Goal: Find specific page/section: Find specific page/section

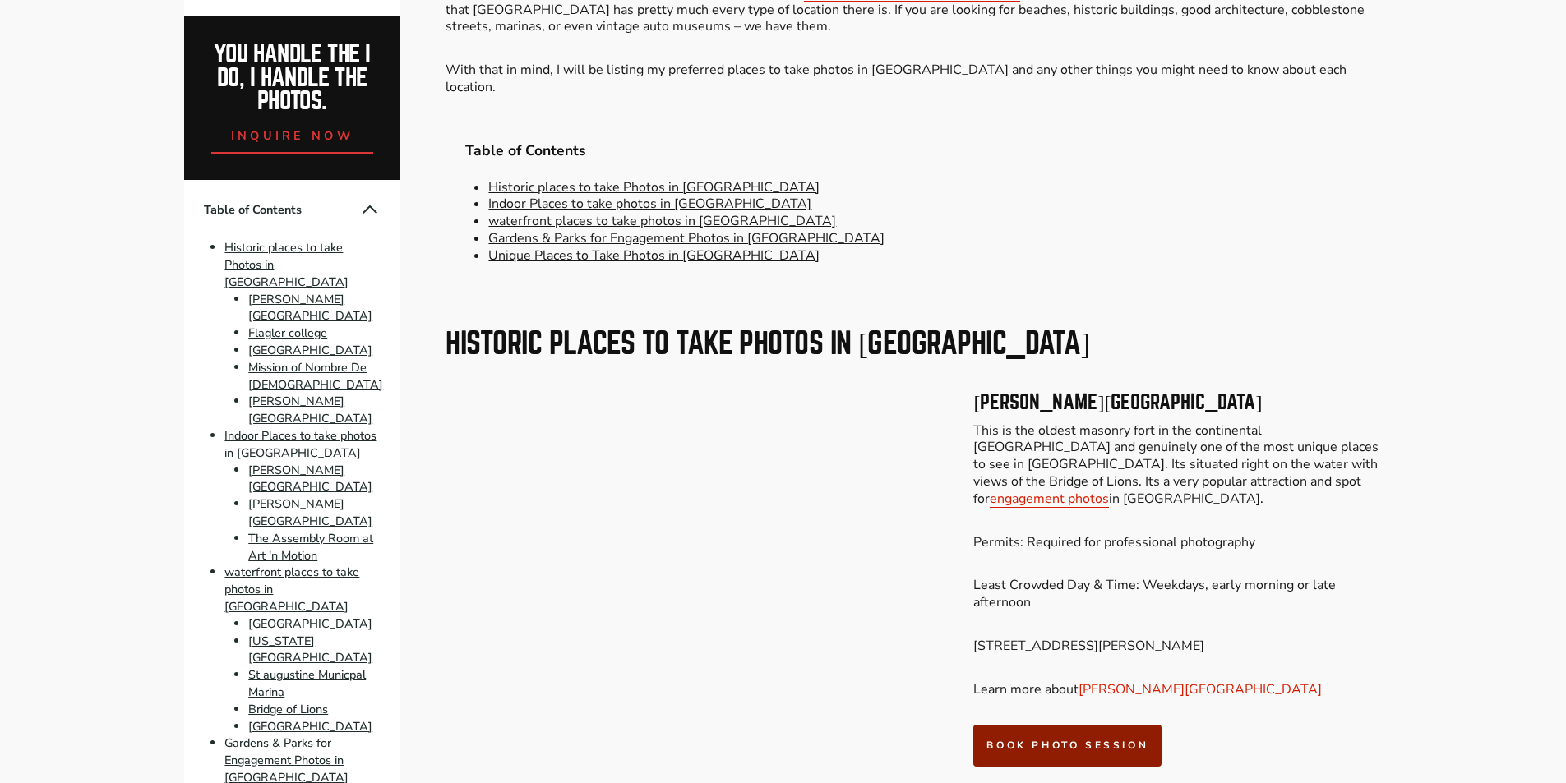
scroll to position [986, 0]
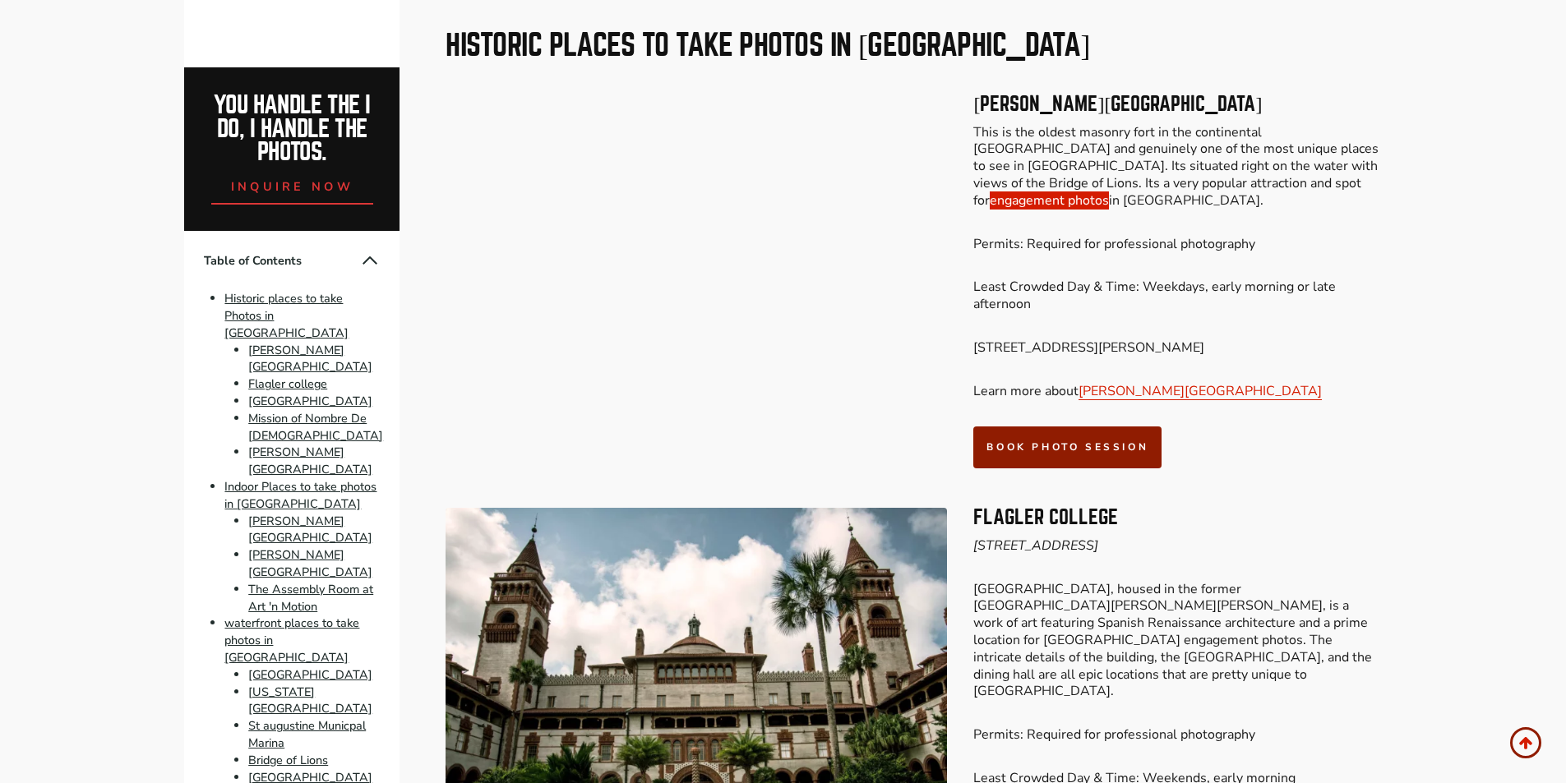
click at [1109, 192] on link "engagement photos" at bounding box center [1049, 201] width 119 height 18
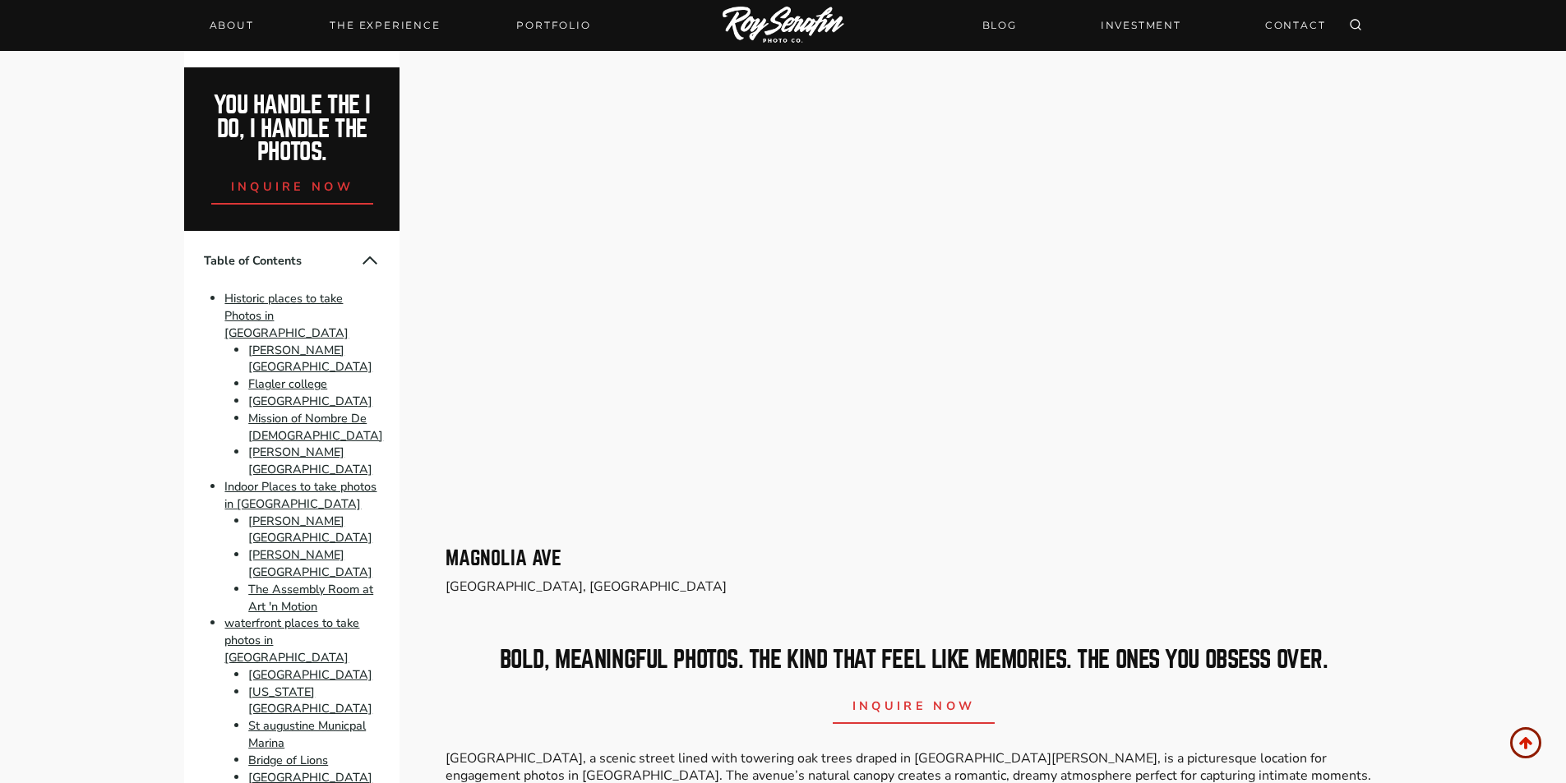
scroll to position [6658, 0]
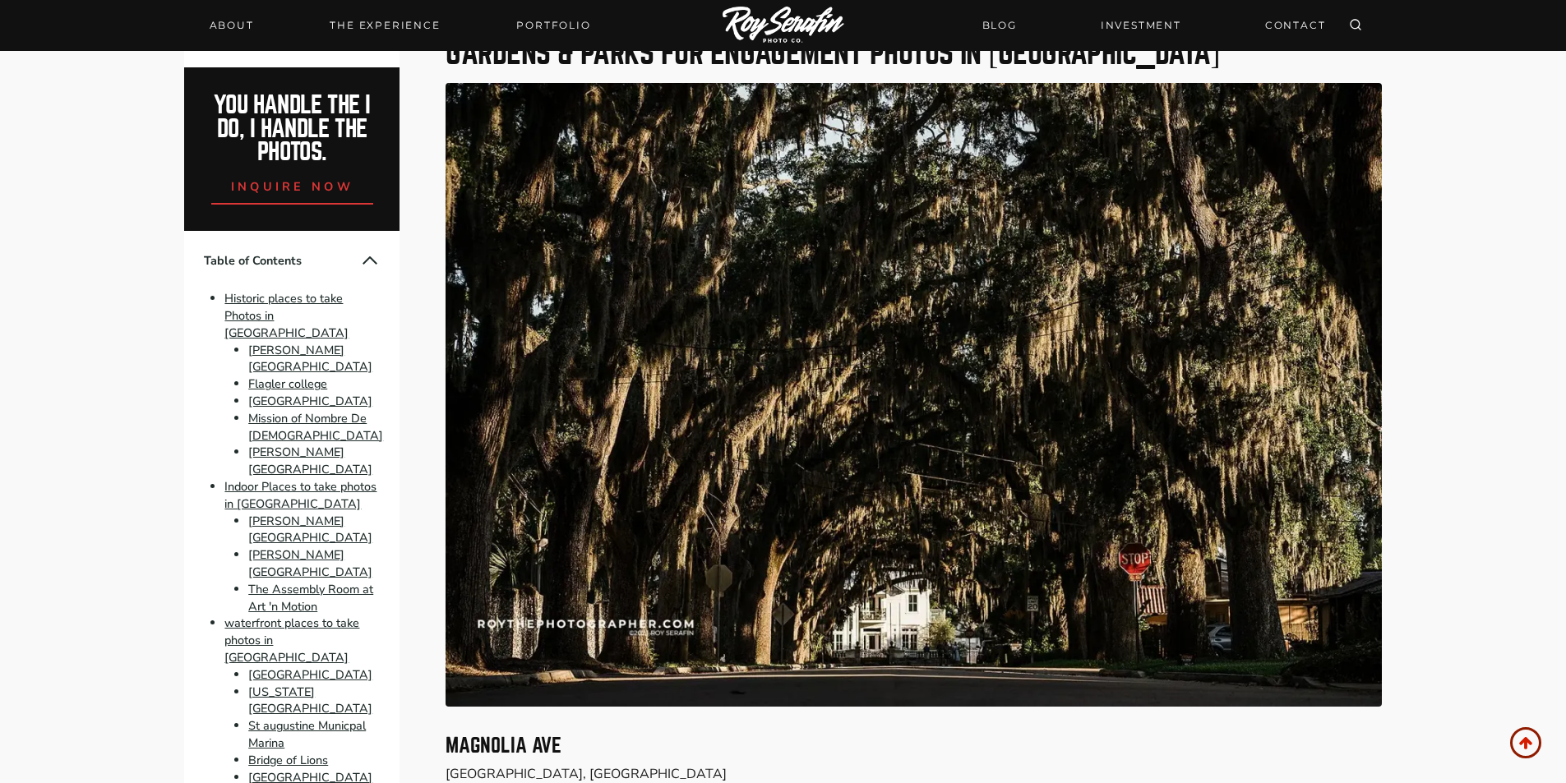
click at [781, 444] on img at bounding box center [913, 395] width 935 height 624
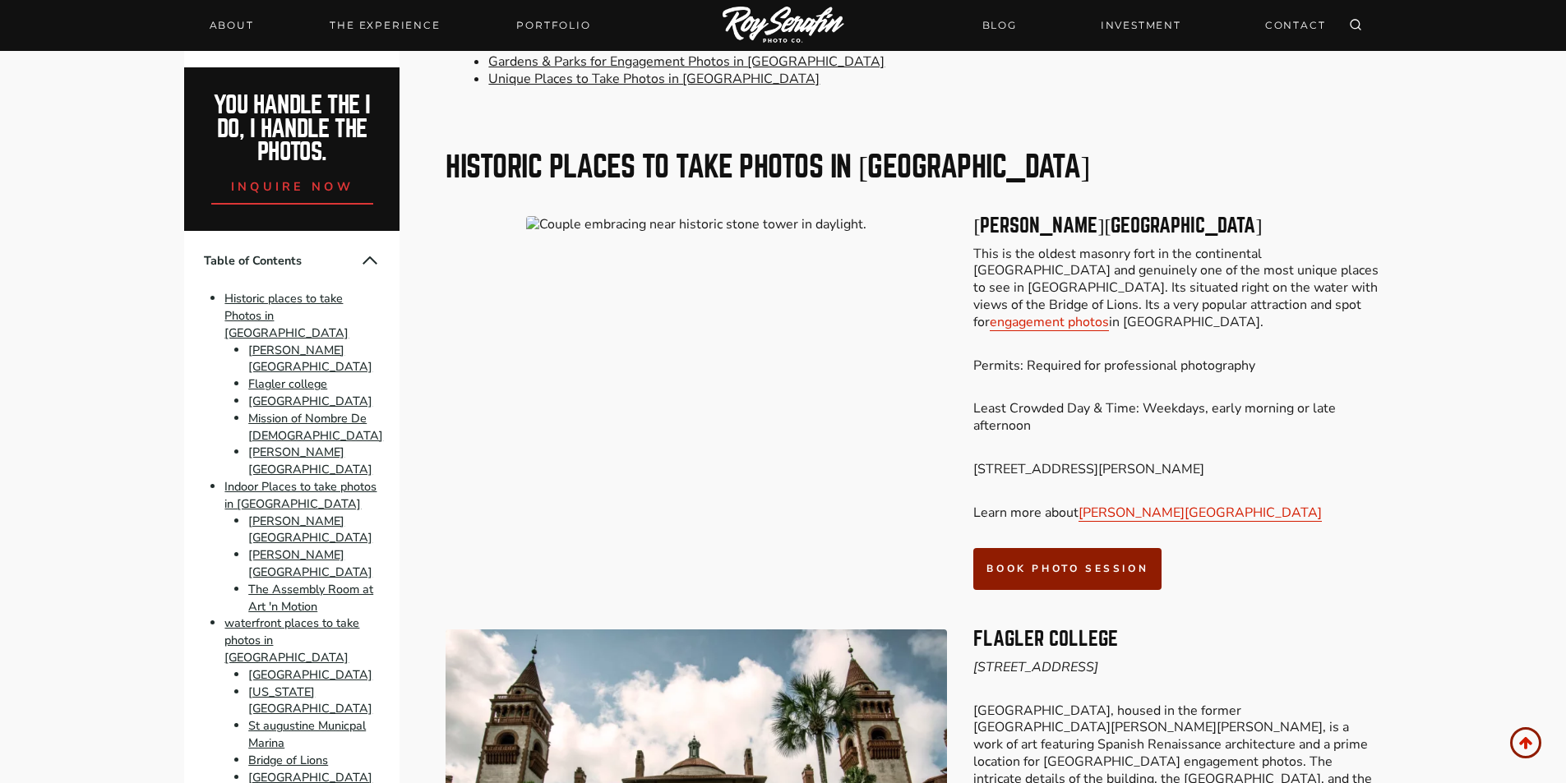
scroll to position [904, 0]
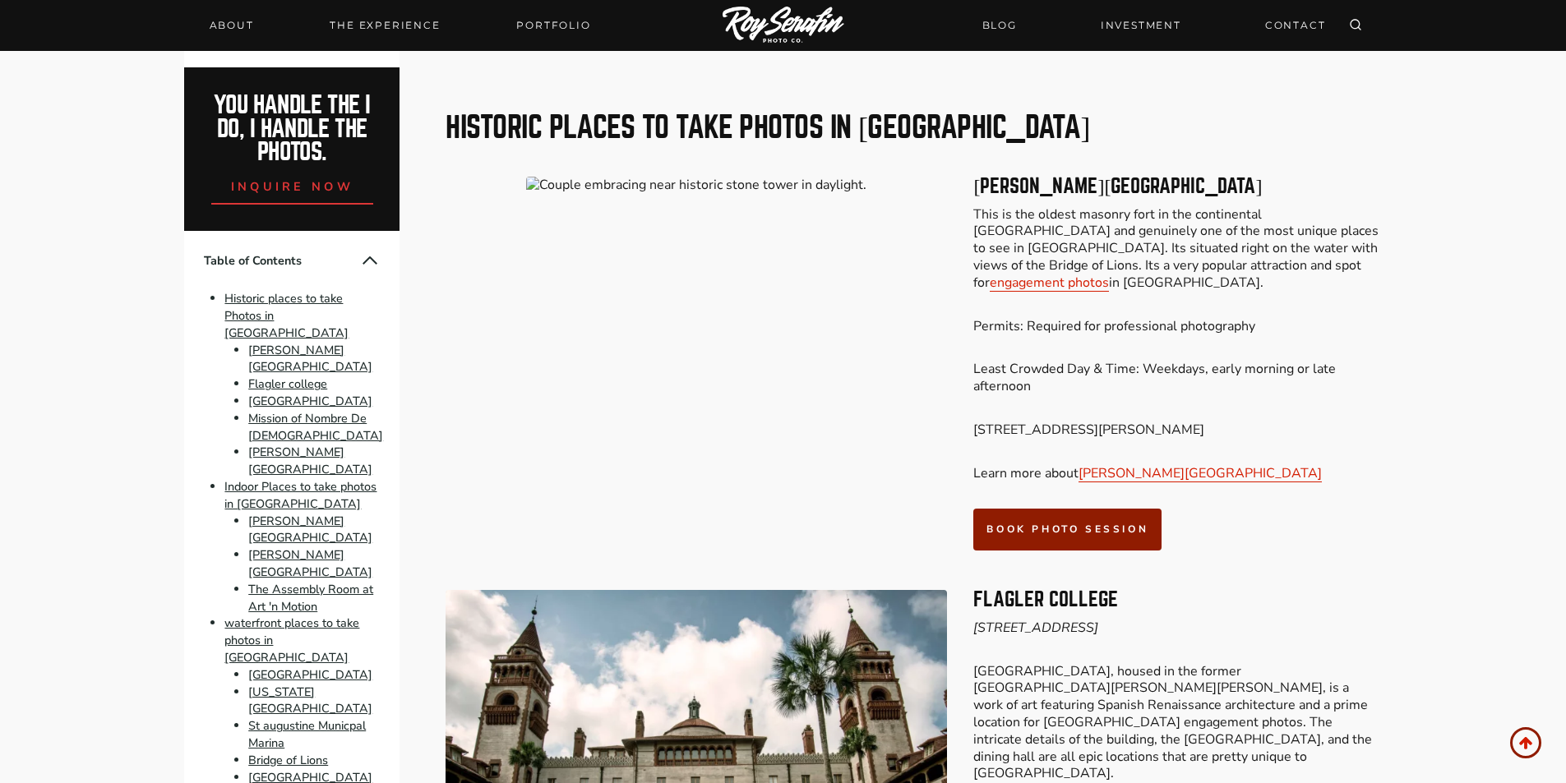
click at [667, 177] on img at bounding box center [696, 185] width 340 height 17
drag, startPoint x: 1071, startPoint y: 404, endPoint x: 1074, endPoint y: 328, distance: 76.5
click at [1074, 328] on div "[PERSON_NAME][GEOGRAPHIC_DATA] This is the oldest masonry fort in the continent…" at bounding box center [1177, 364] width 408 height 374
drag, startPoint x: 972, startPoint y: 166, endPoint x: 1413, endPoint y: 127, distance: 443.1
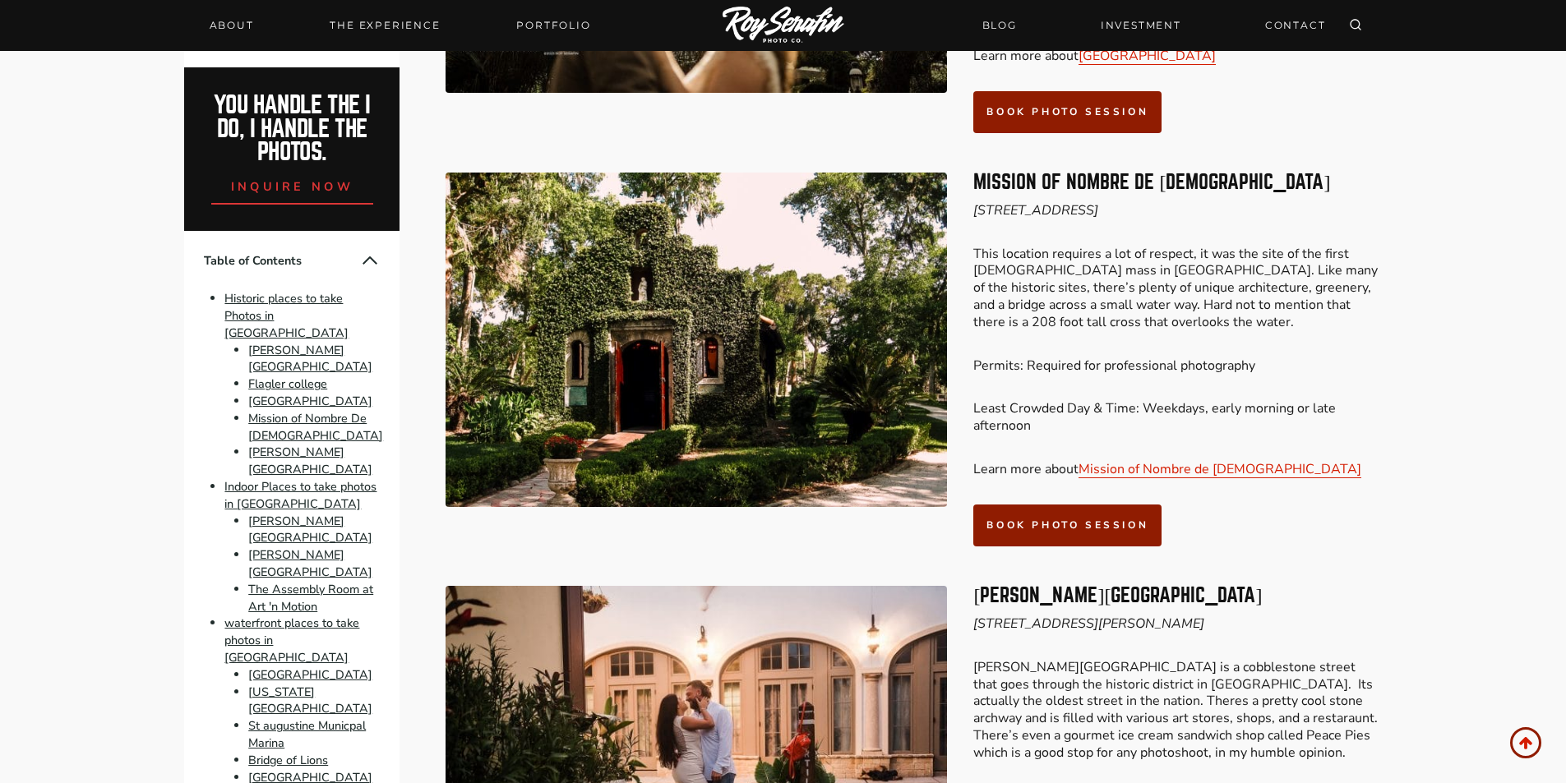
scroll to position [2137, 0]
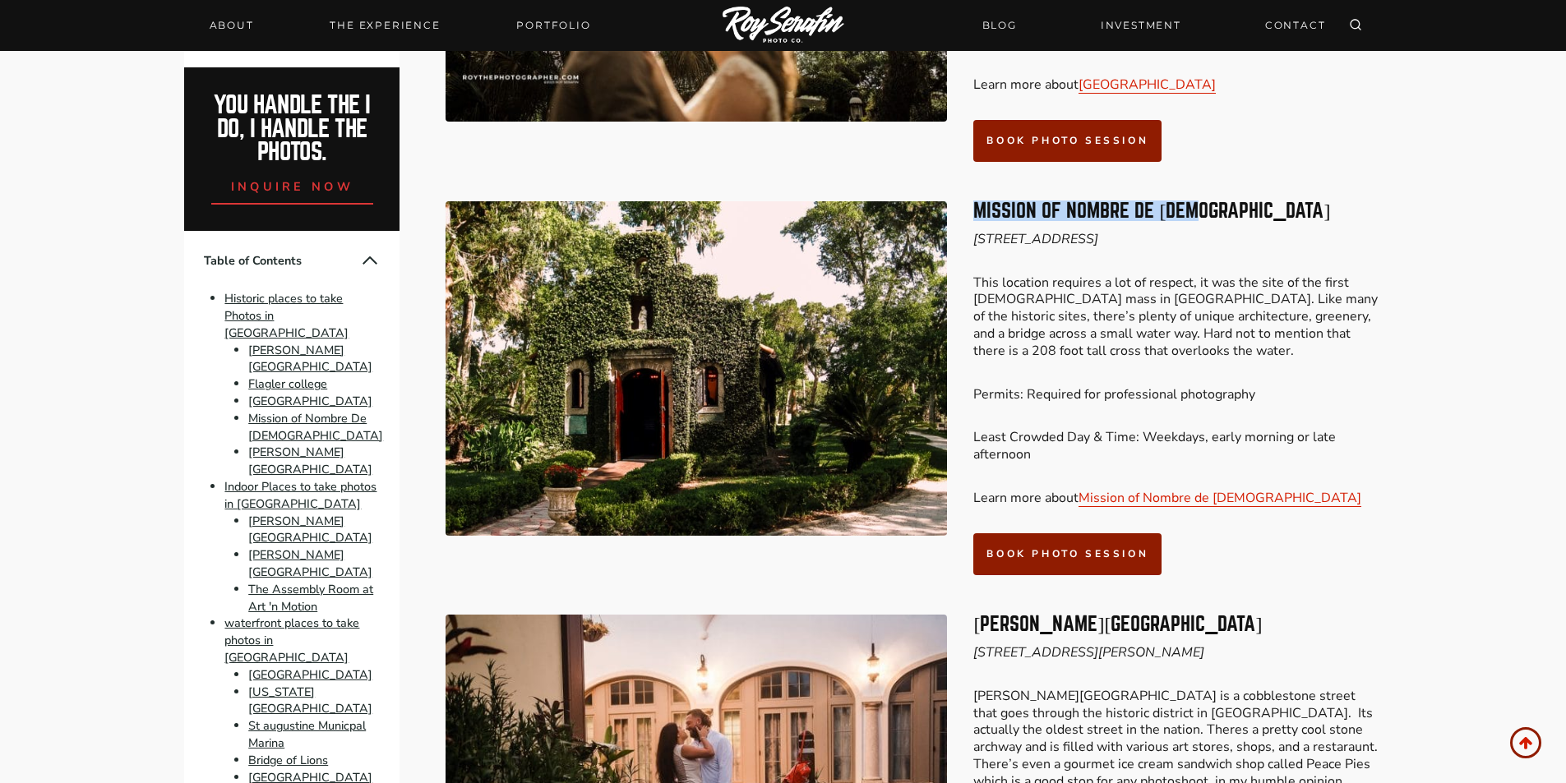
drag, startPoint x: 969, startPoint y: 143, endPoint x: 1227, endPoint y: 137, distance: 258.2
click at [1227, 182] on div "Mission of Nombre De [DEMOGRAPHIC_DATA] [STREET_ADDRESS] This location requires…" at bounding box center [913, 388] width 935 height 413
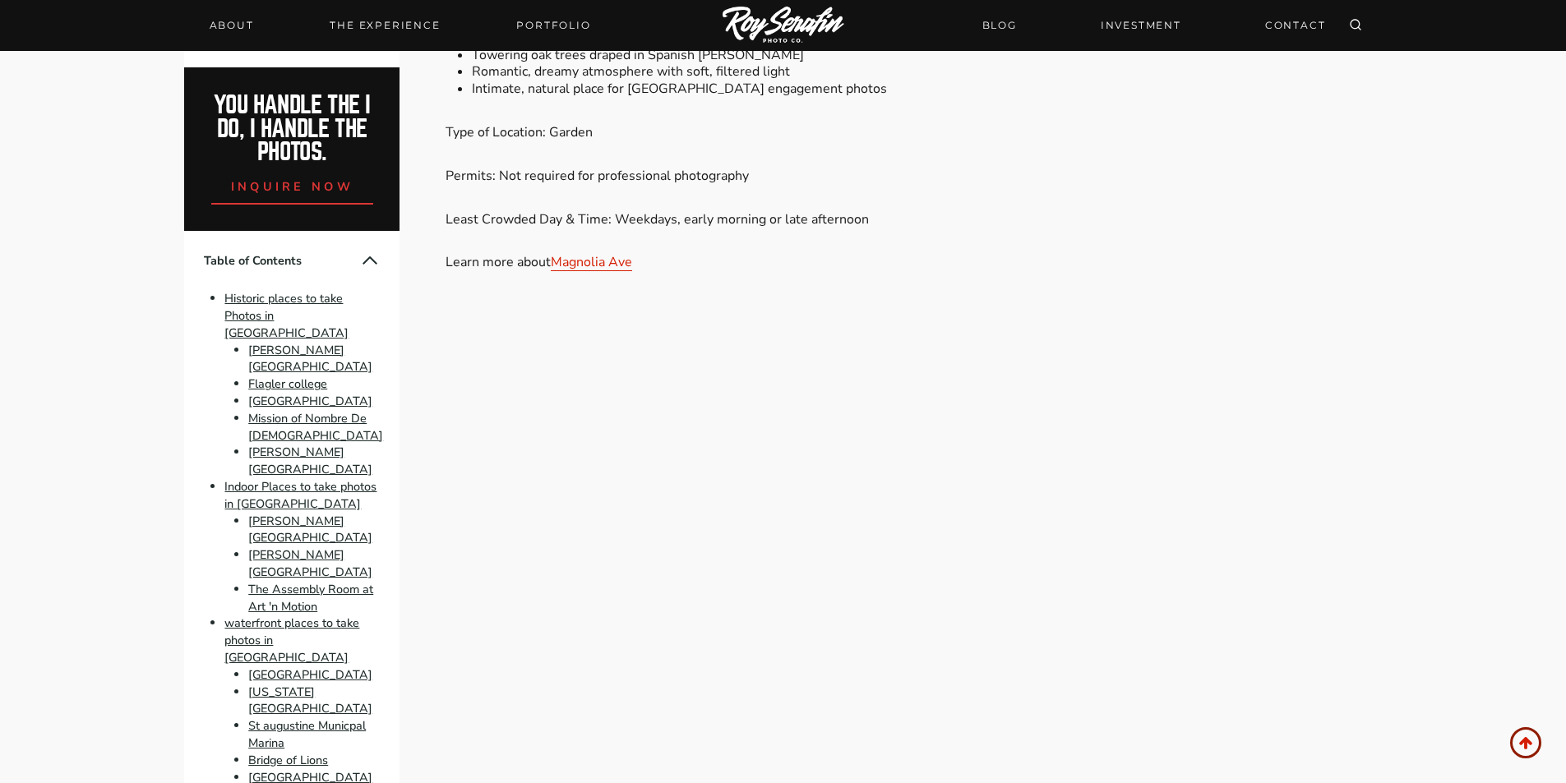
scroll to position [7891, 0]
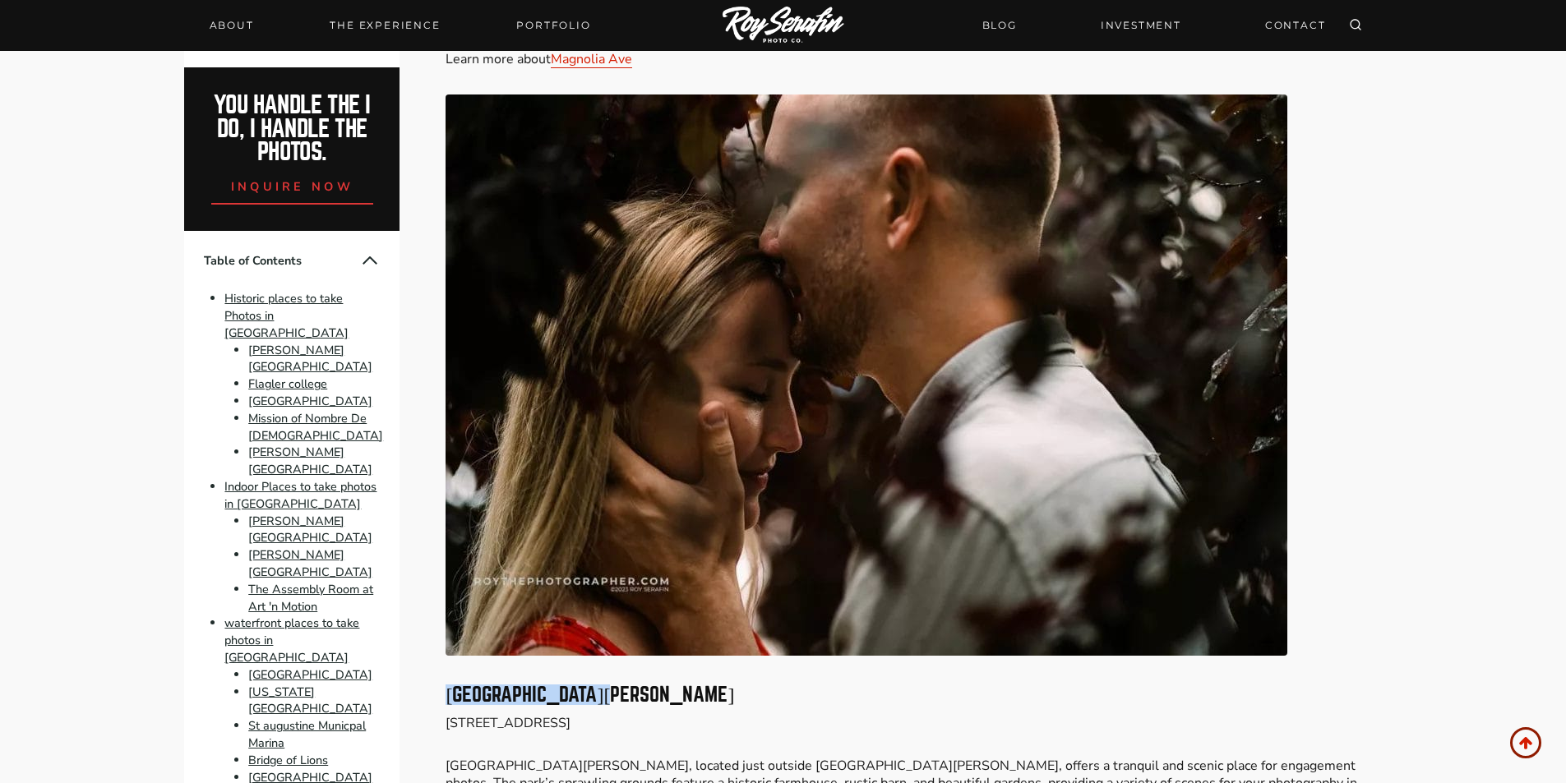
drag, startPoint x: 446, startPoint y: 539, endPoint x: 620, endPoint y: 540, distance: 174.3
click at [620, 686] on h3 "[GEOGRAPHIC_DATA][PERSON_NAME]" at bounding box center [913, 696] width 935 height 20
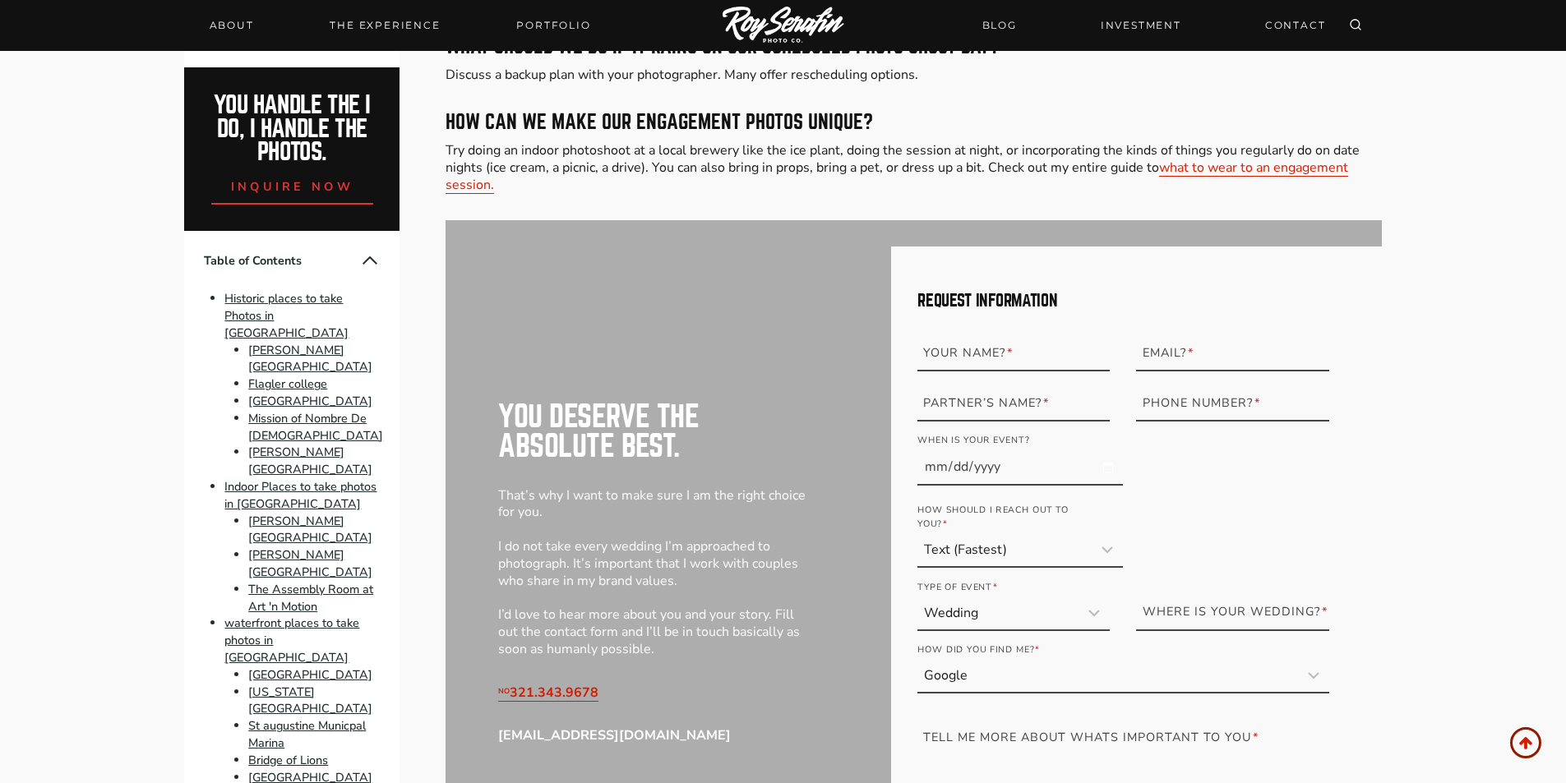
scroll to position [12494, 0]
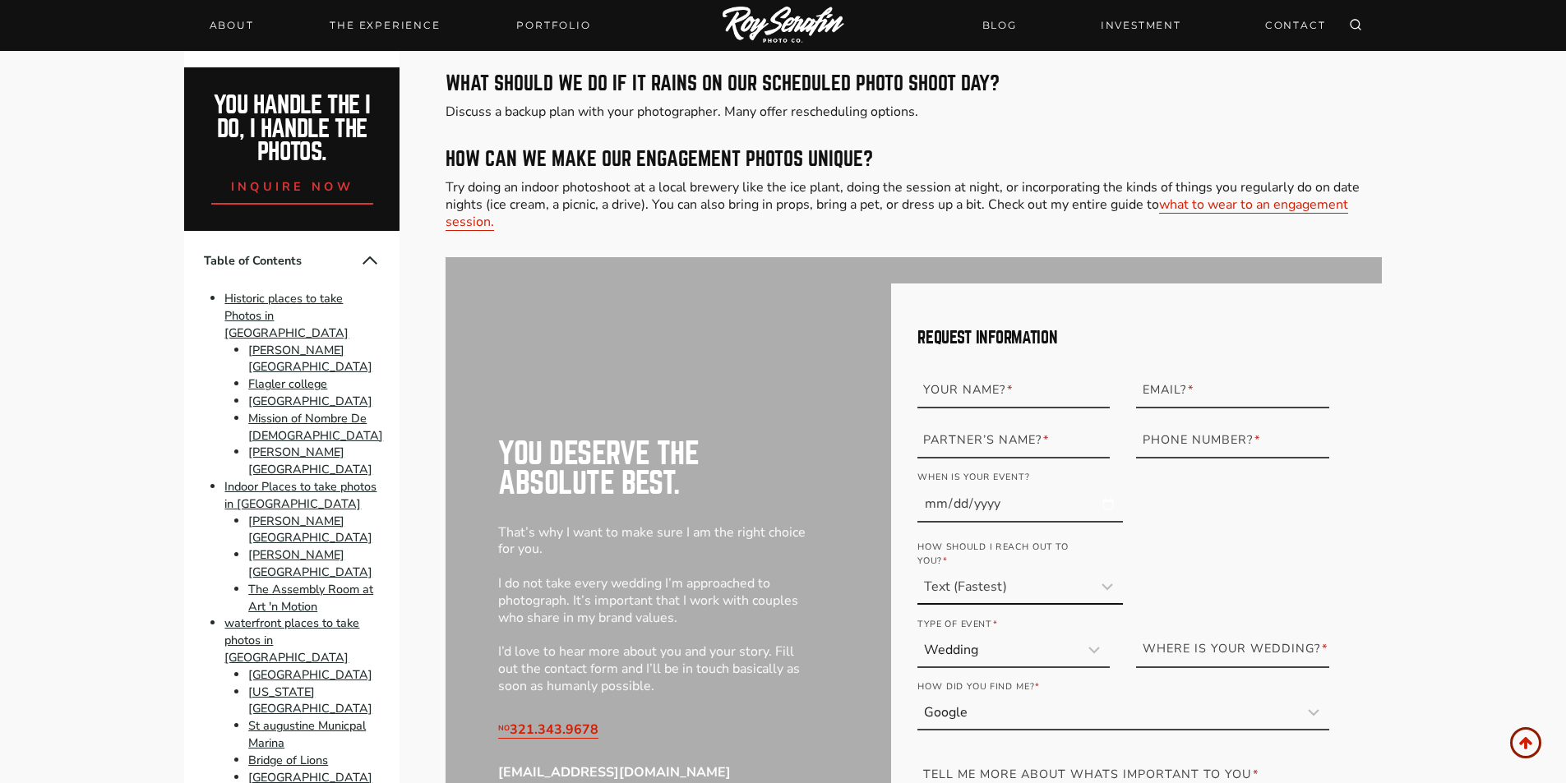
click at [1008, 572] on select "Text (Fastest) Phone Call Email" at bounding box center [1019, 588] width 205 height 33
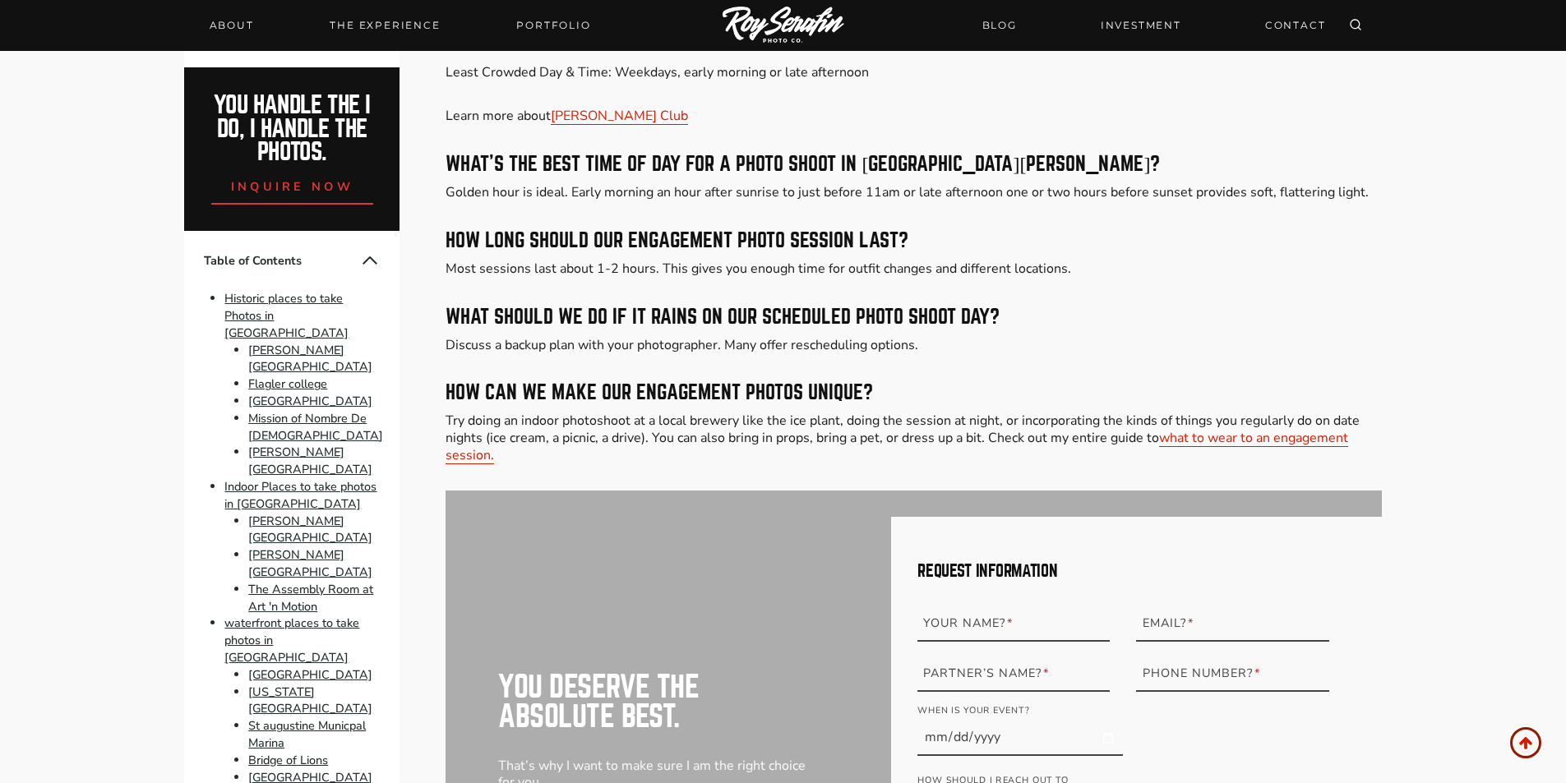
scroll to position [12412, 0]
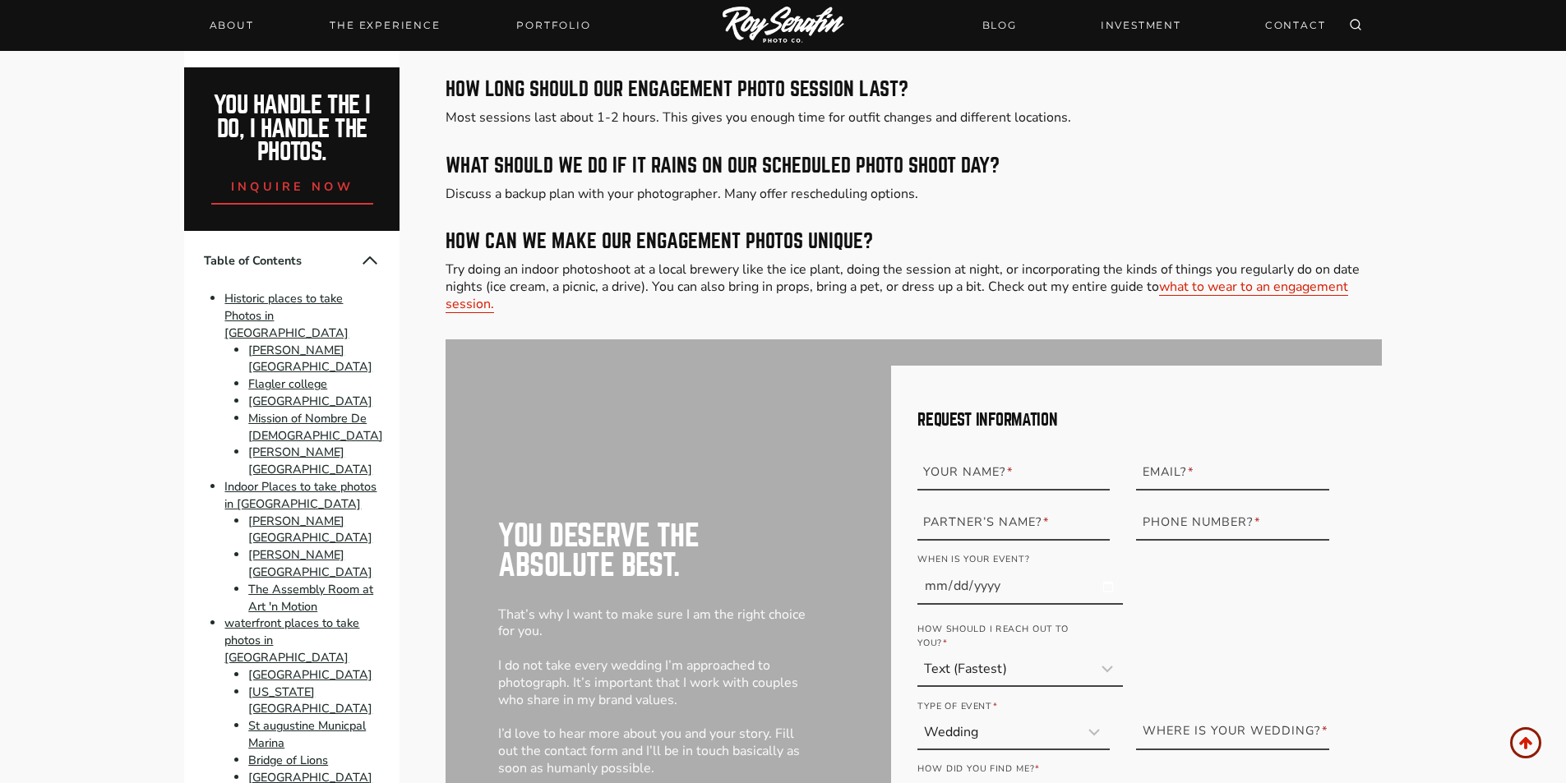
click at [1186, 717] on label "Where is your Wedding? *" at bounding box center [1239, 731] width 192 height 29
click at [1186, 717] on input "Where is your Wedding? *" at bounding box center [1232, 733] width 192 height 33
click at [1016, 717] on select "Wedding Elopement Engagement Session Proposal Portrait" at bounding box center [1013, 733] width 192 height 33
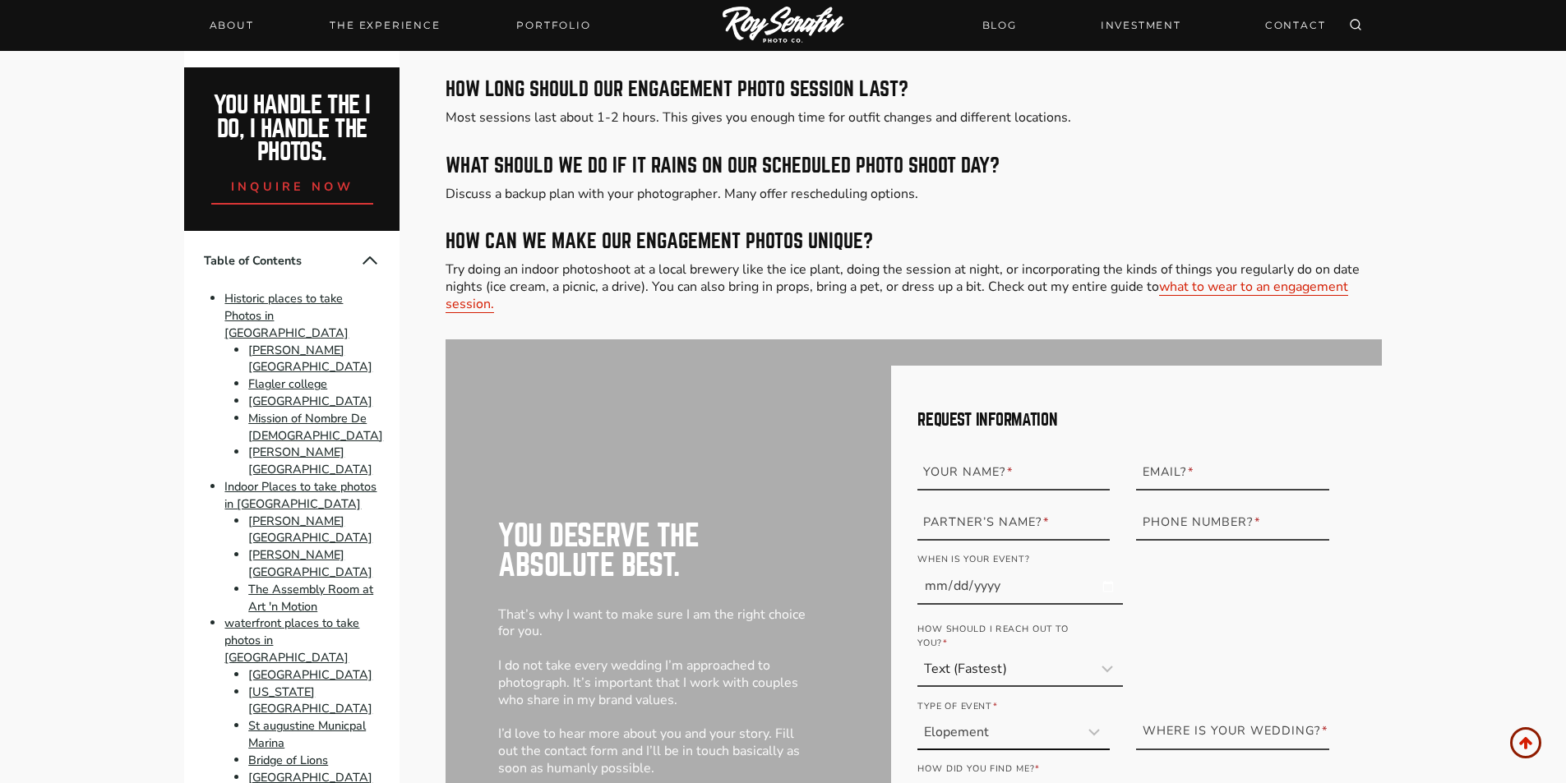
click at [917, 717] on select "Wedding Elopement Engagement Session Proposal Portrait" at bounding box center [1013, 733] width 192 height 33
click at [988, 717] on select "Wedding Elopement Engagement Session Proposal Portrait" at bounding box center [1013, 733] width 192 height 33
select select "Proposal"
click at [917, 717] on select "Wedding Elopement Engagement Session Proposal Portrait" at bounding box center [1013, 733] width 192 height 33
click at [1239, 717] on input "Where is your Wedding? *" at bounding box center [1232, 733] width 192 height 33
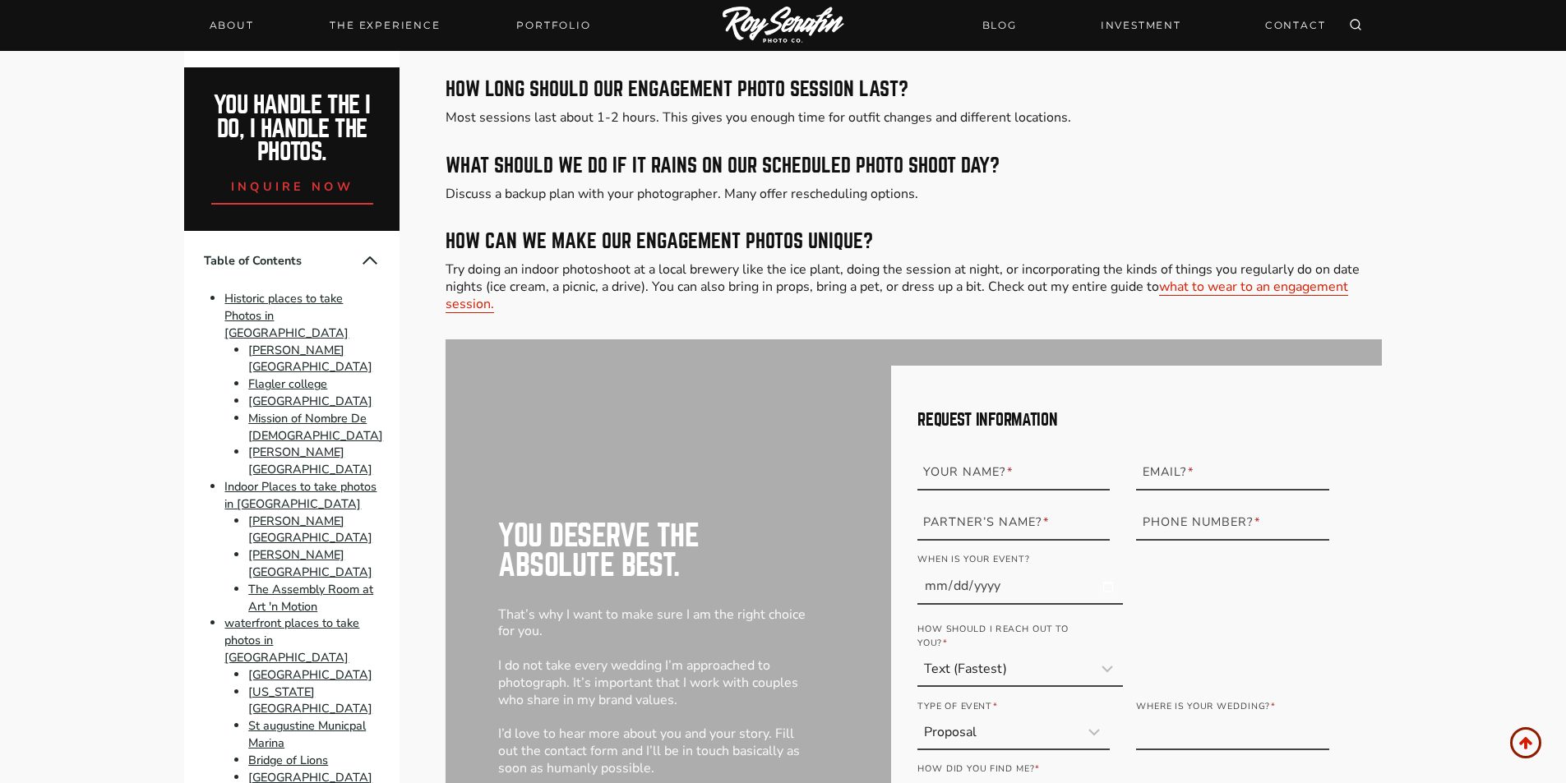
click at [1159, 489] on form "Request Information Your Name? * Partner’s Name? * Email? * Phone Number? * Whe…" at bounding box center [1123, 702] width 412 height 581
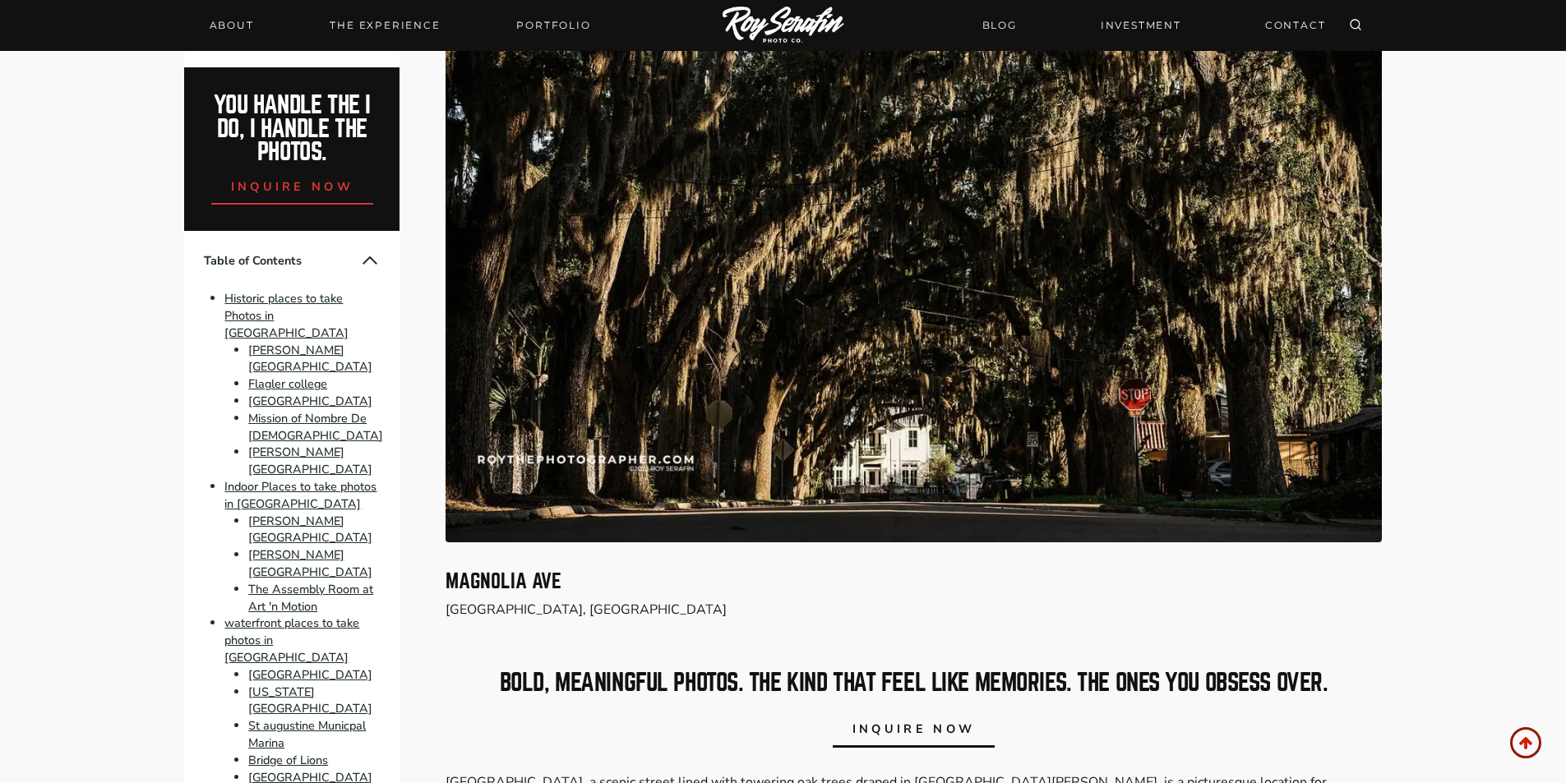
click at [922, 707] on link "inquire now" at bounding box center [914, 727] width 163 height 41
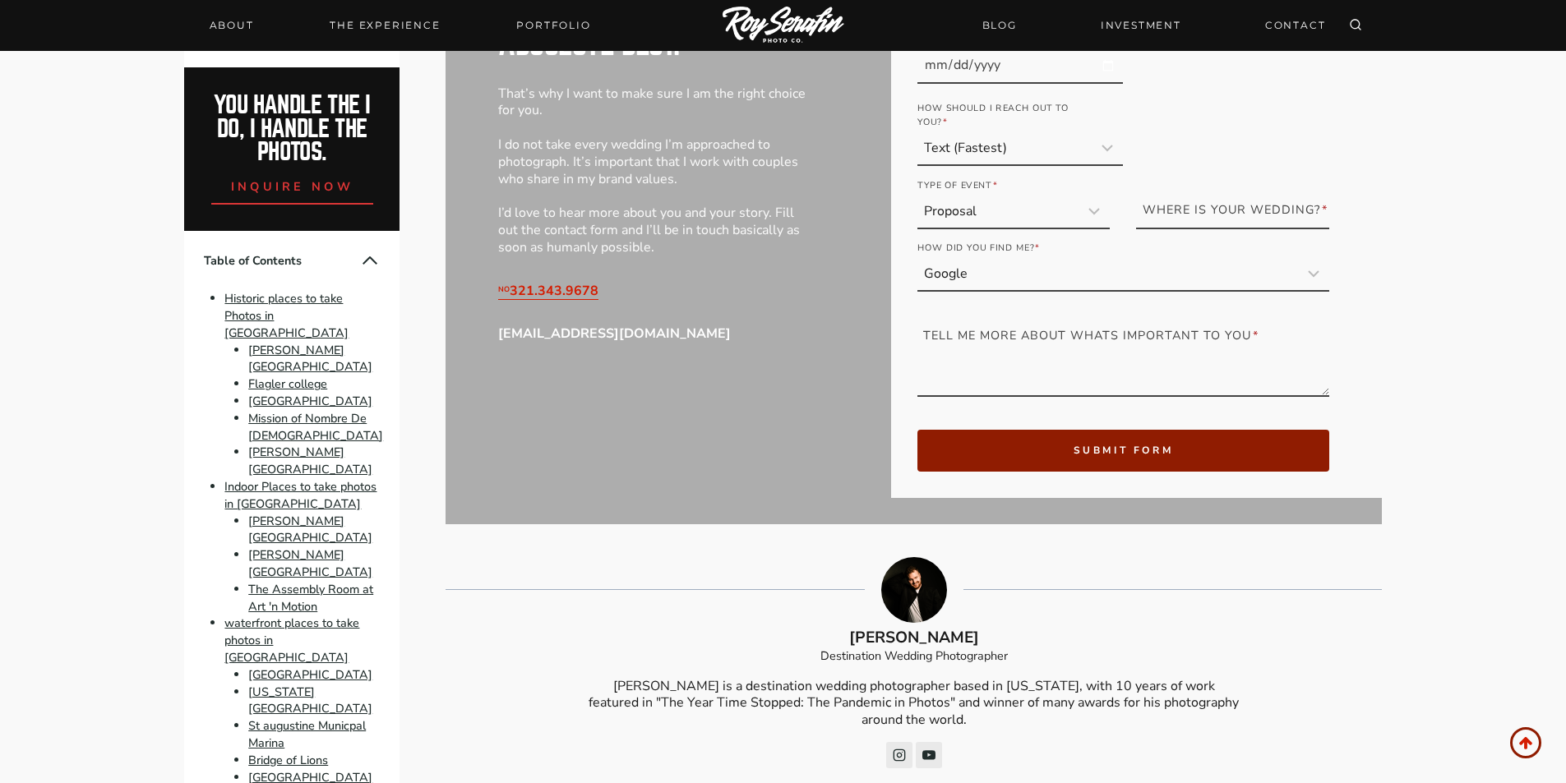
scroll to position [13262, 0]
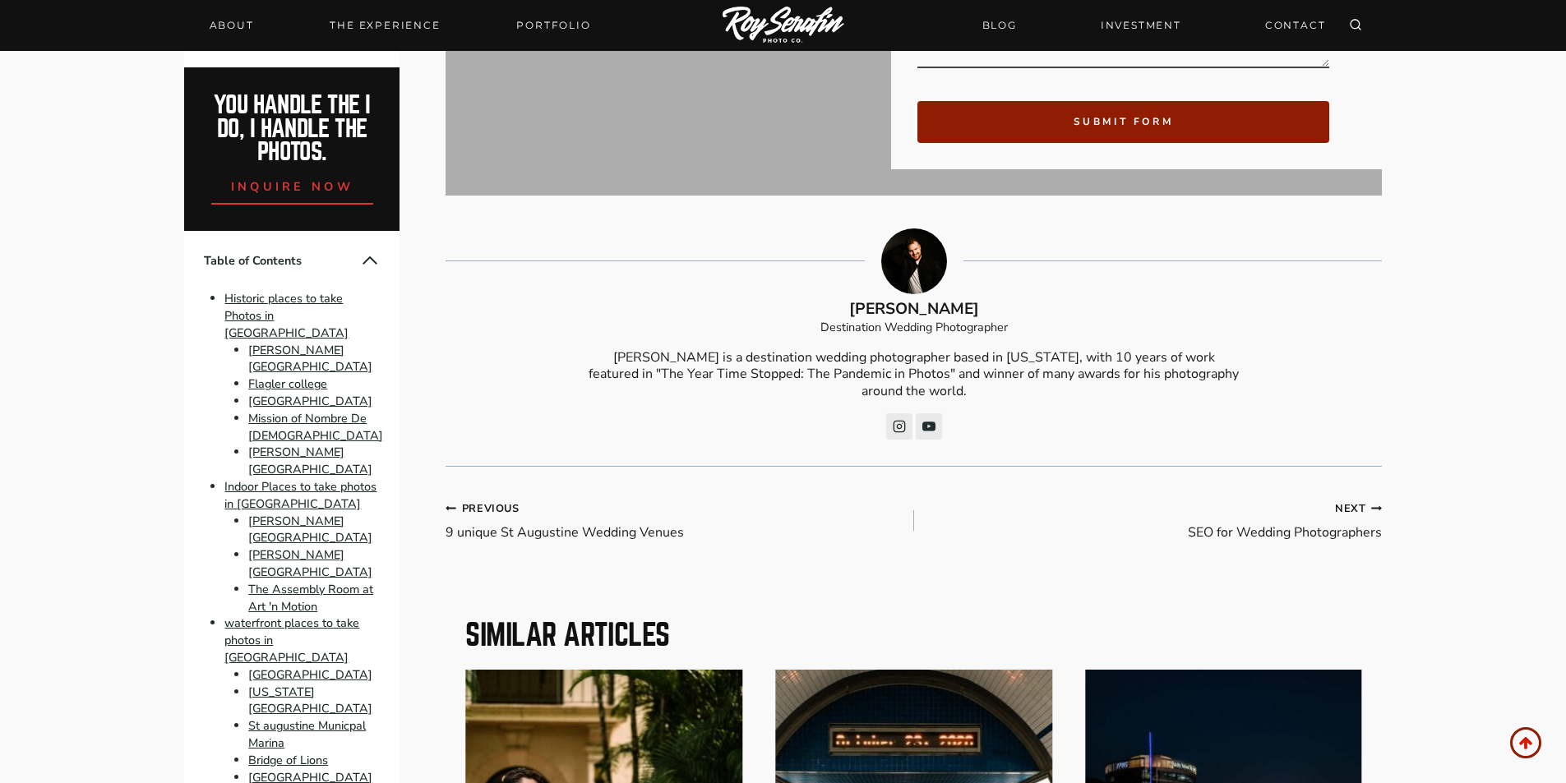
click at [764, 8] on img at bounding box center [784, 26] width 122 height 39
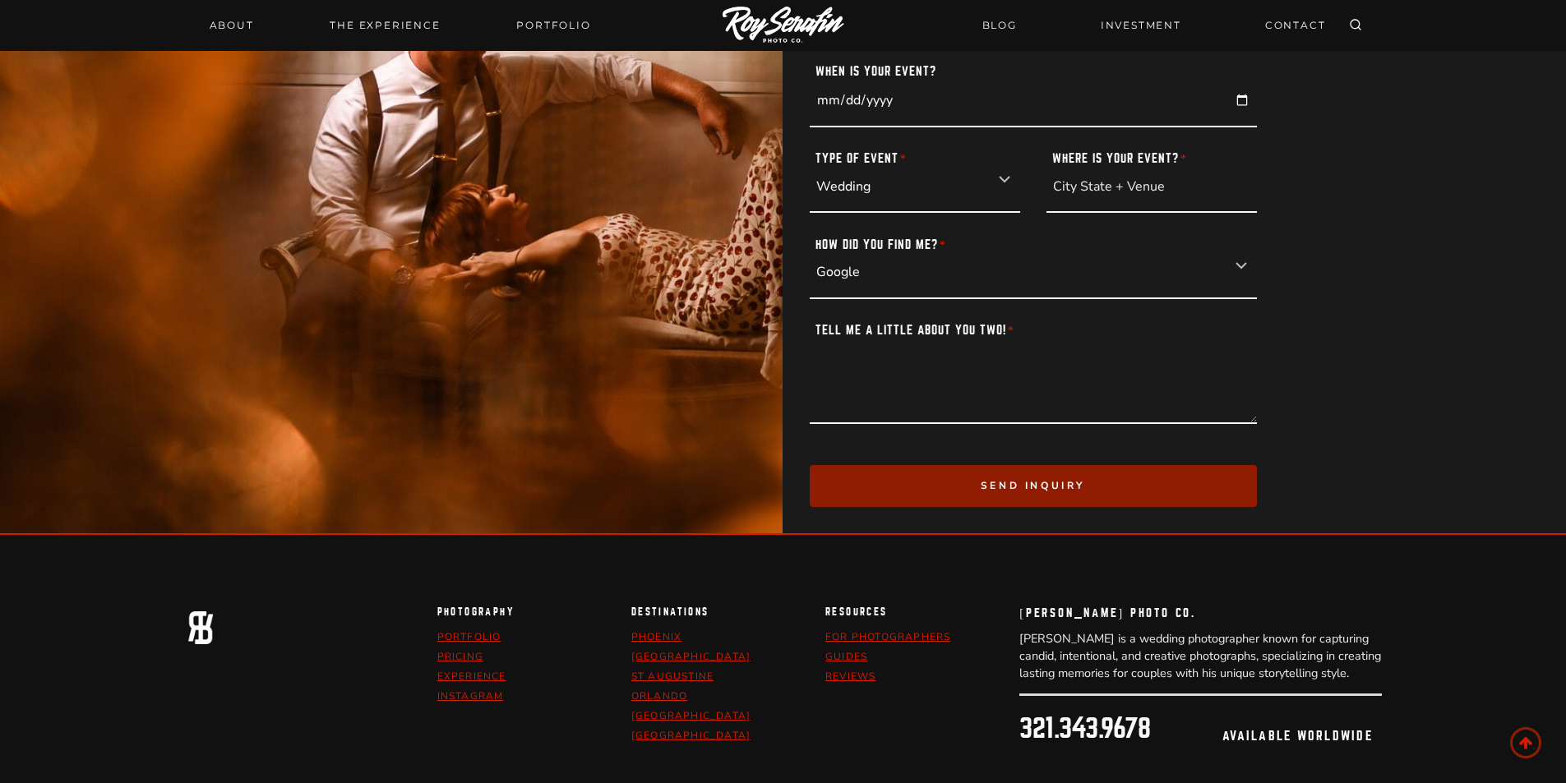
scroll to position [11376, 0]
